Goal: Task Accomplishment & Management: Use online tool/utility

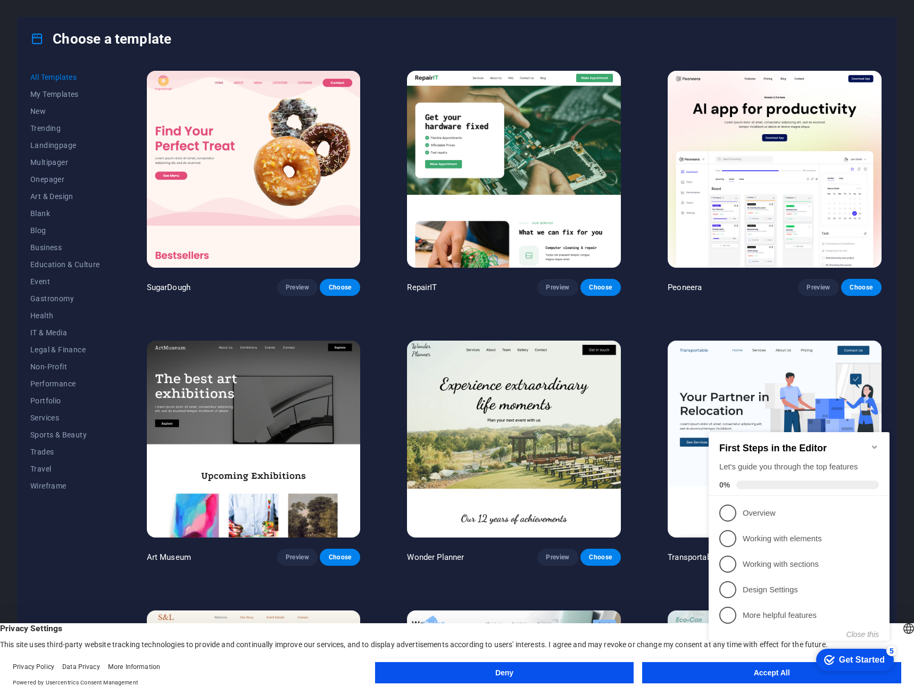
click at [872, 443] on icon "Minimize checklist" at bounding box center [874, 447] width 9 height 9
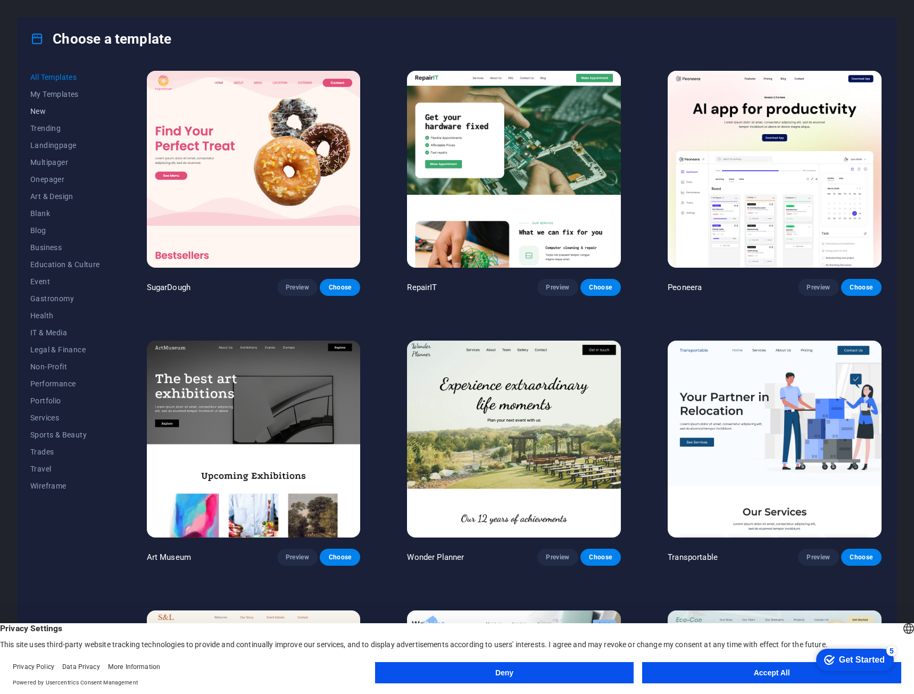
click at [35, 109] on span "New" at bounding box center [65, 111] width 70 height 9
click at [41, 485] on span "Wireframe" at bounding box center [65, 485] width 70 height 9
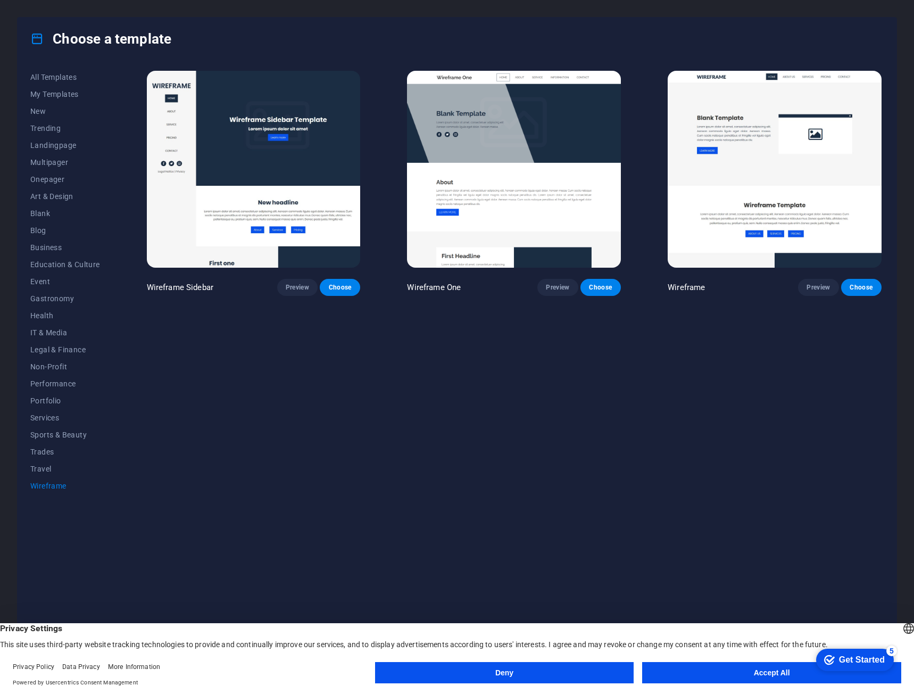
click at [540, 195] on img at bounding box center [514, 169] width 214 height 197
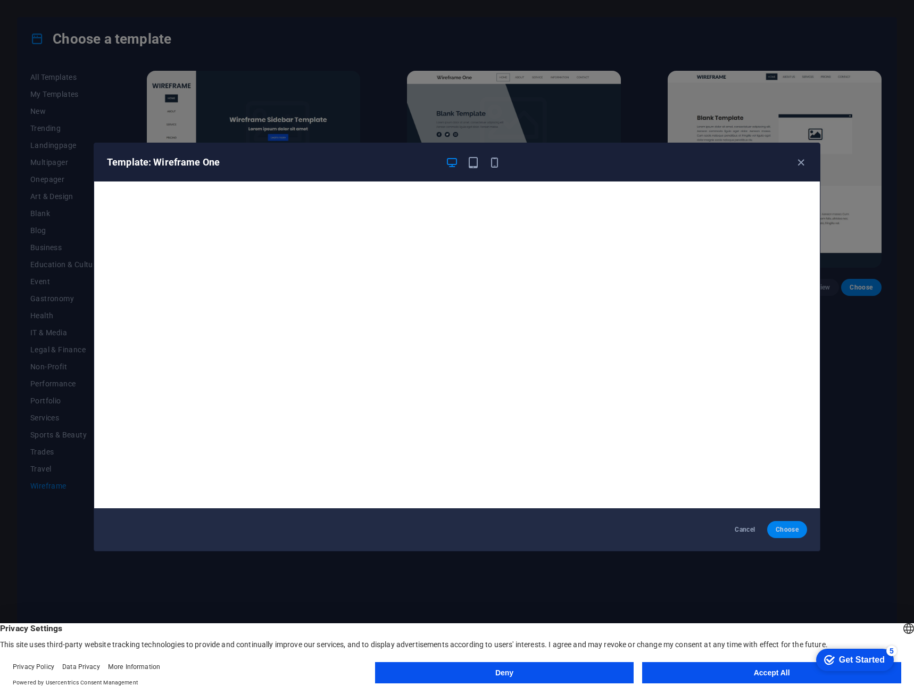
click at [793, 531] on span "Choose" at bounding box center [787, 529] width 23 height 9
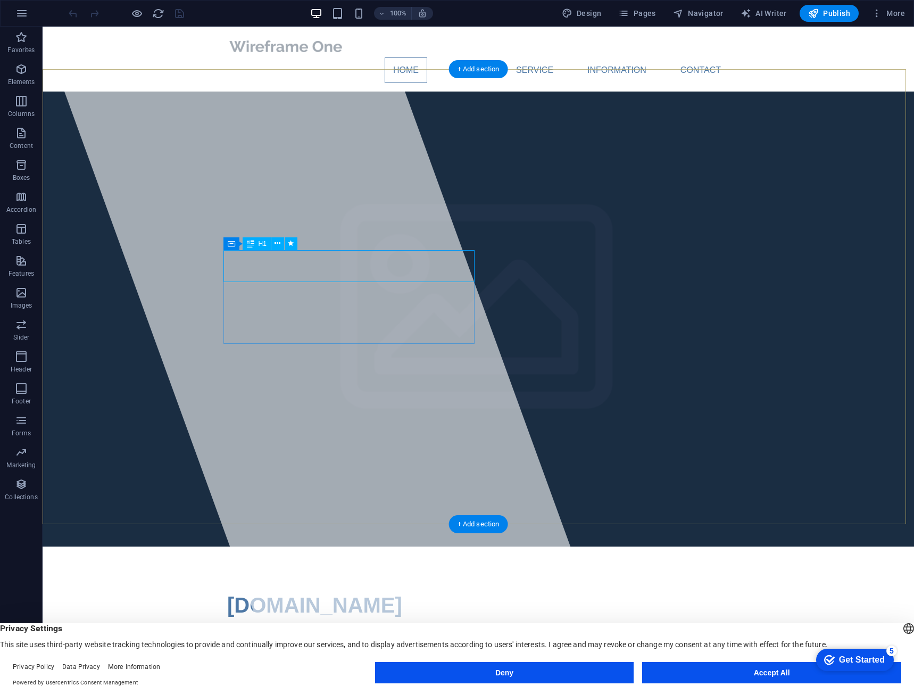
click at [442, 589] on div "[DOMAIN_NAME]" at bounding box center [478, 605] width 502 height 32
click at [428, 589] on div "[DOMAIN_NAME]" at bounding box center [478, 605] width 502 height 32
click at [398, 593] on span "[DOMAIN_NAME]" at bounding box center [314, 604] width 175 height 23
click at [367, 593] on span "[DOMAIN_NAME]" at bounding box center [314, 604] width 175 height 23
click at [398, 57] on nav "Home About Service Information Contact" at bounding box center [478, 70] width 502 height 26
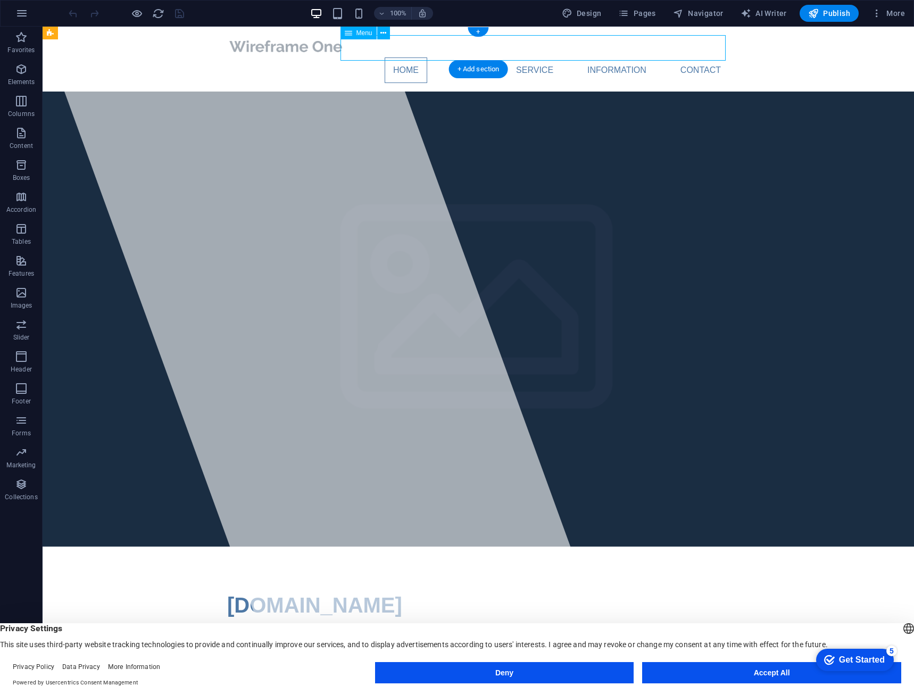
click at [453, 57] on nav "Home About Service Information Contact" at bounding box center [478, 70] width 502 height 26
click at [357, 137] on div at bounding box center [329, 352] width 577 height 650
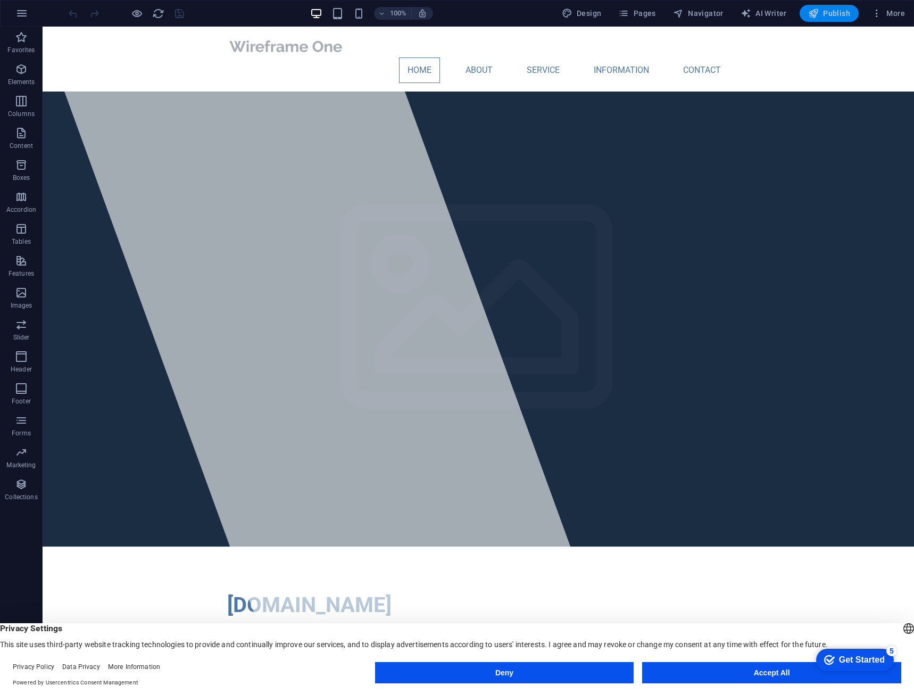
click at [837, 13] on span "Publish" at bounding box center [829, 13] width 42 height 11
